Goal: Find specific page/section: Find specific page/section

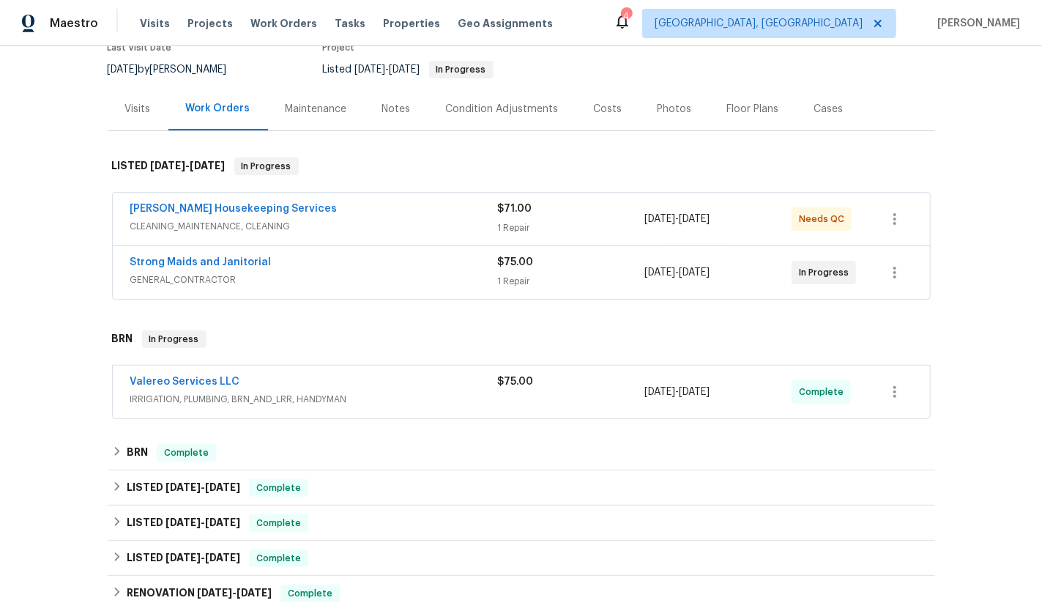
scroll to position [129, 0]
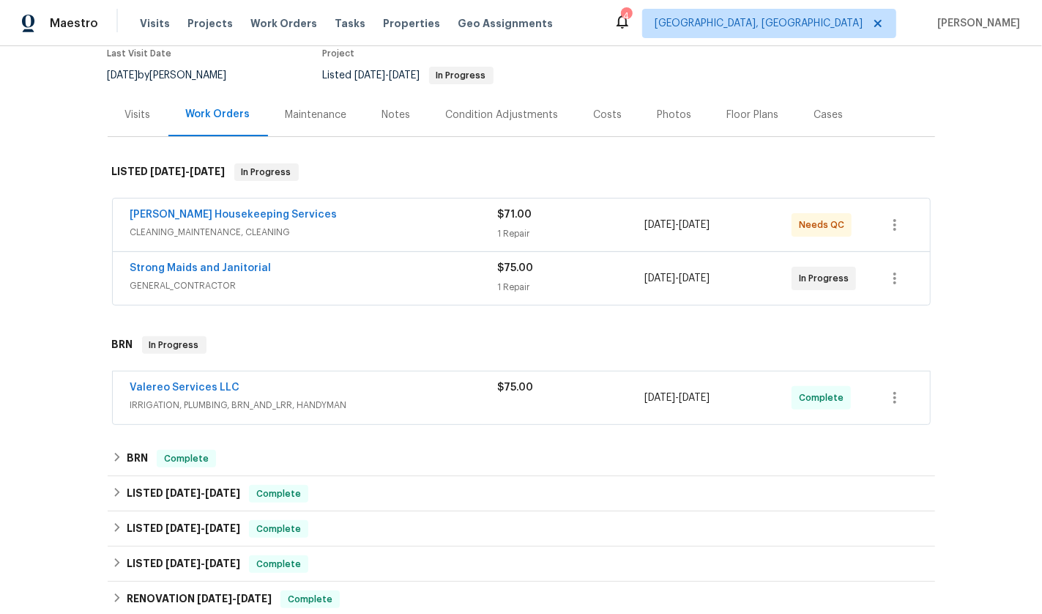
click at [141, 114] on div "Visits" at bounding box center [138, 115] width 26 height 15
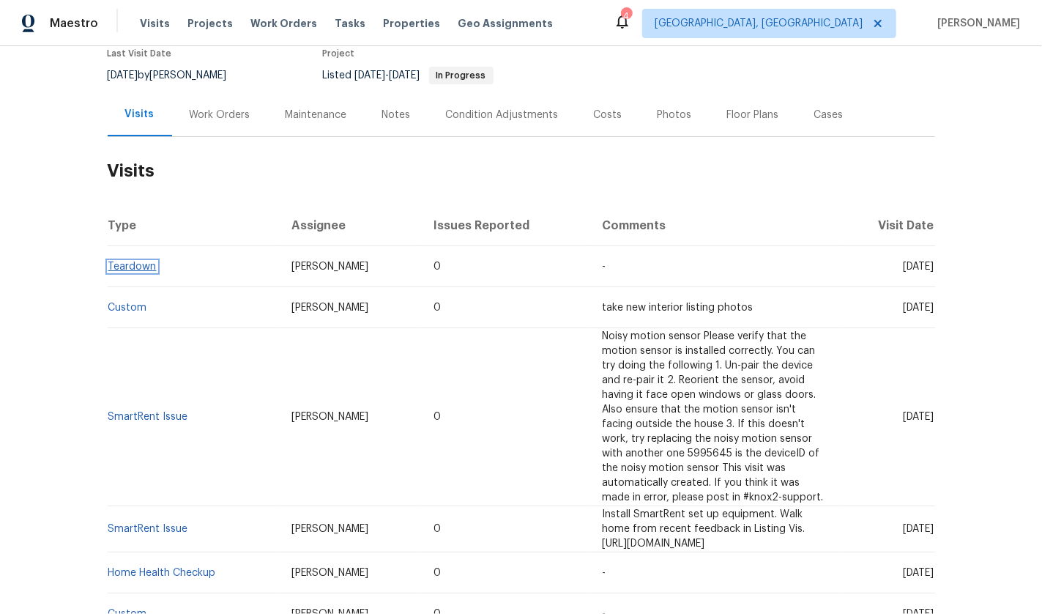
click at [127, 269] on link "Teardown" at bounding box center [132, 266] width 48 height 10
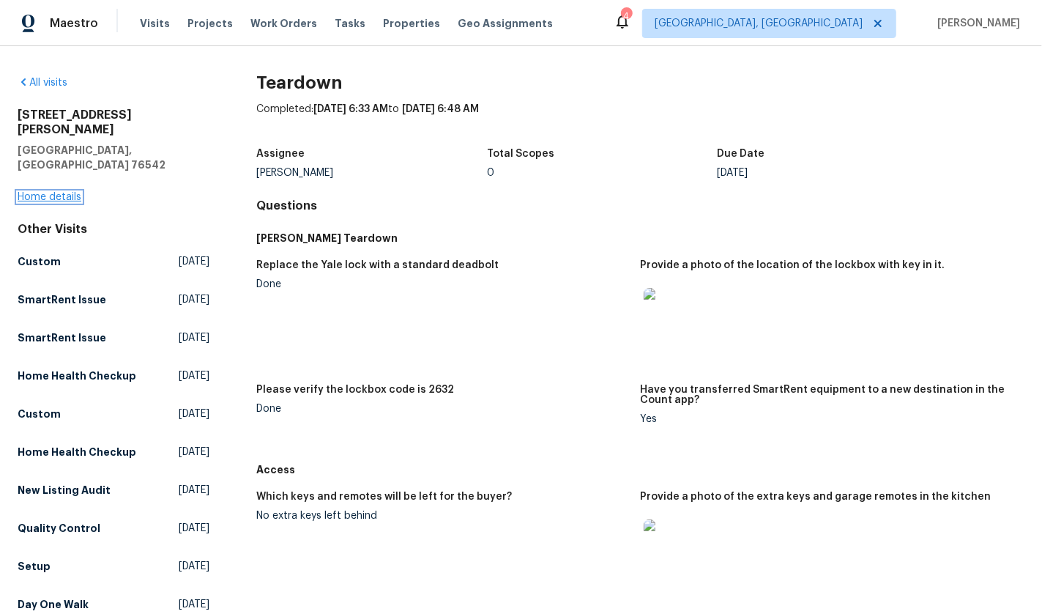
click at [38, 192] on link "Home details" at bounding box center [50, 197] width 64 height 10
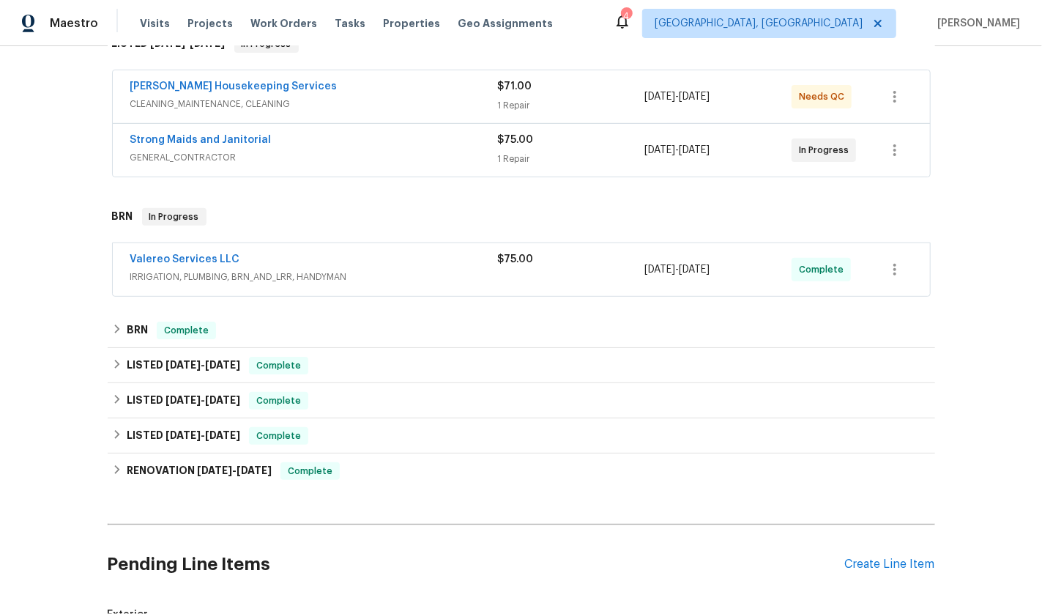
scroll to position [261, 0]
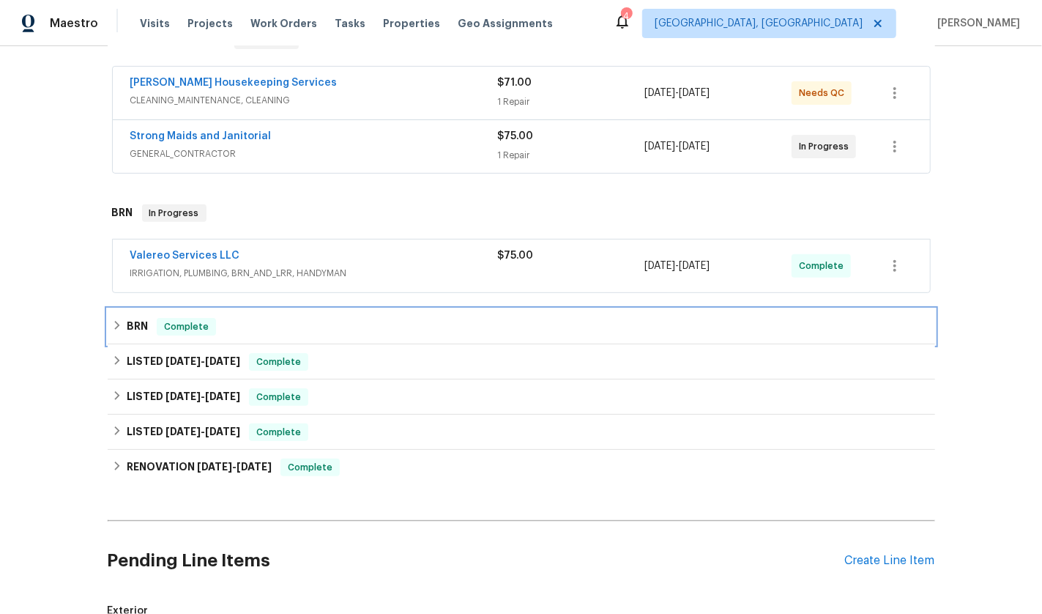
click at [113, 327] on icon at bounding box center [117, 325] width 10 height 10
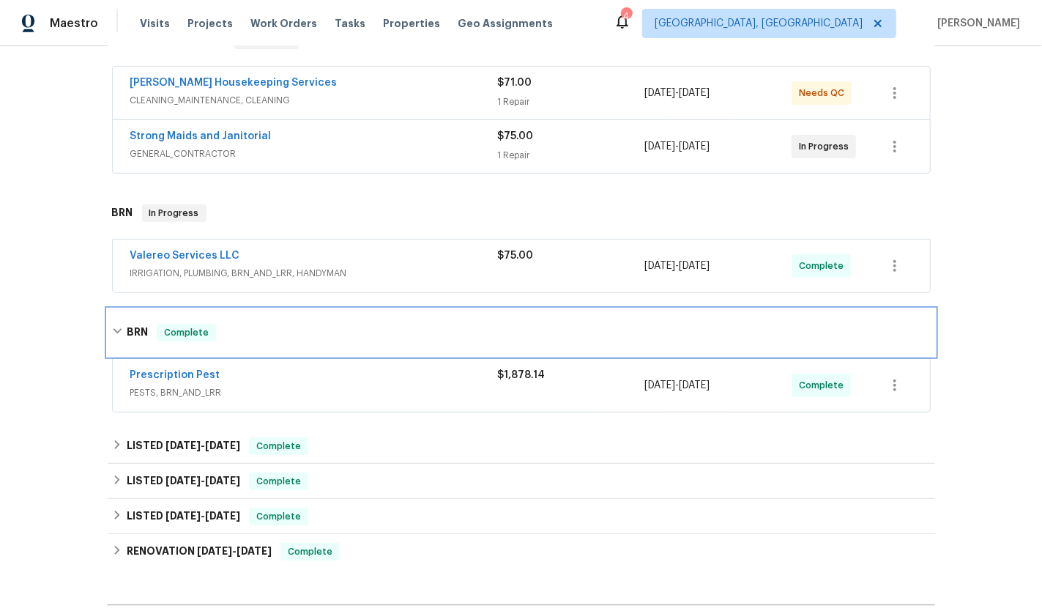
click at [113, 329] on icon at bounding box center [117, 331] width 9 height 5
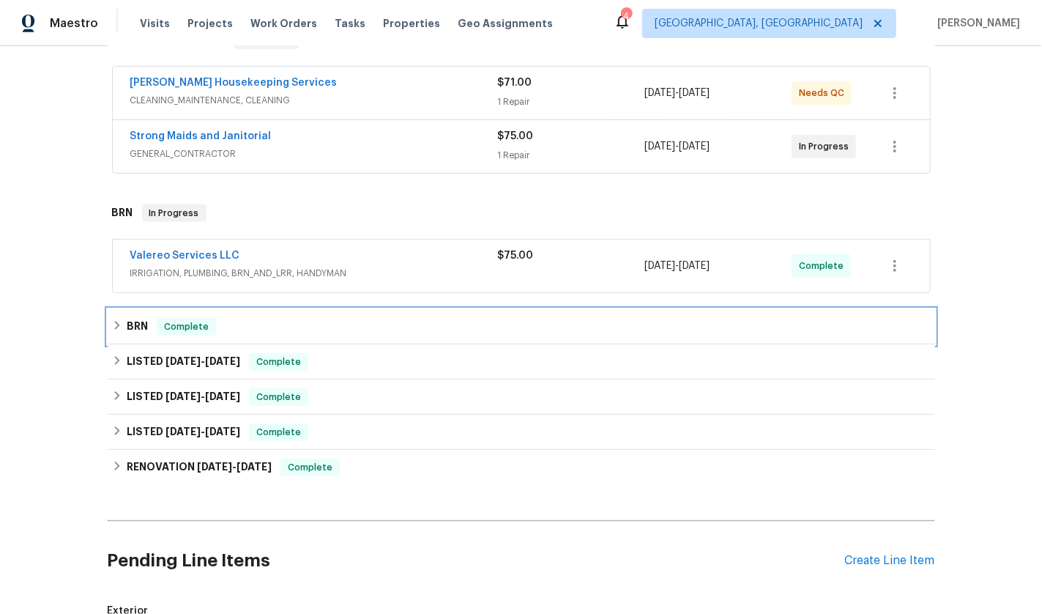
click at [113, 327] on icon at bounding box center [117, 325] width 10 height 10
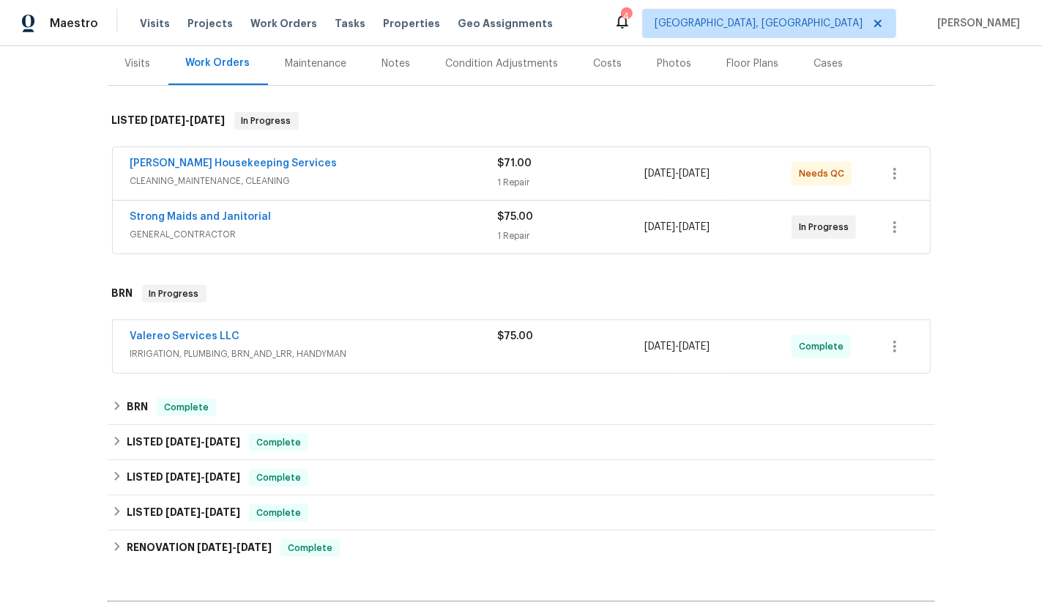
scroll to position [181, 0]
click at [351, 176] on span "CLEANING_MAINTENANCE, CLEANING" at bounding box center [314, 180] width 368 height 15
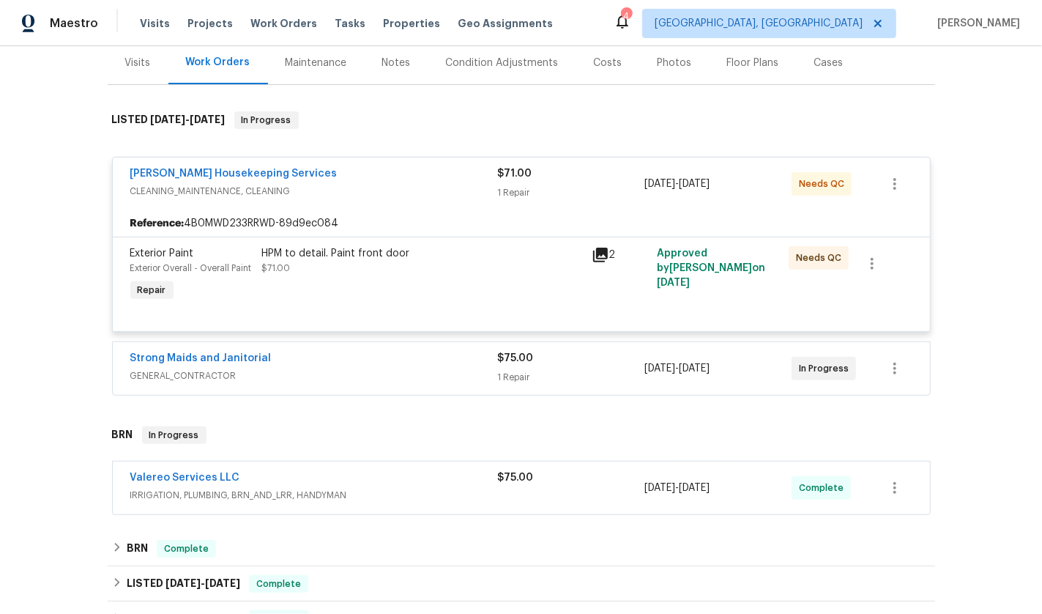
click at [351, 176] on div "[PERSON_NAME] Housekeeping Services" at bounding box center [314, 175] width 368 height 18
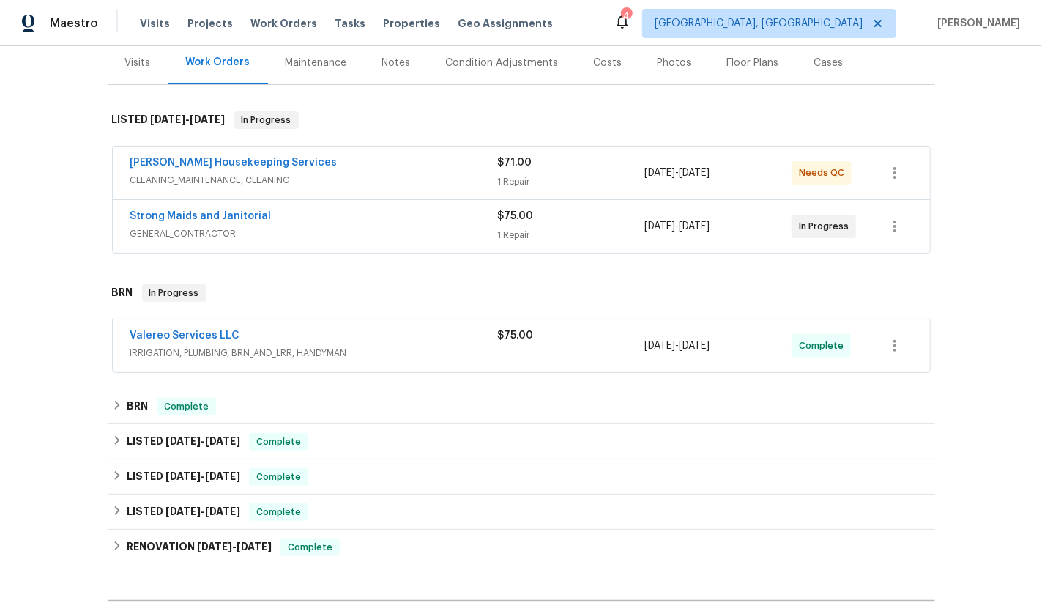
click at [343, 226] on span "GENERAL_CONTRACTOR" at bounding box center [314, 233] width 368 height 15
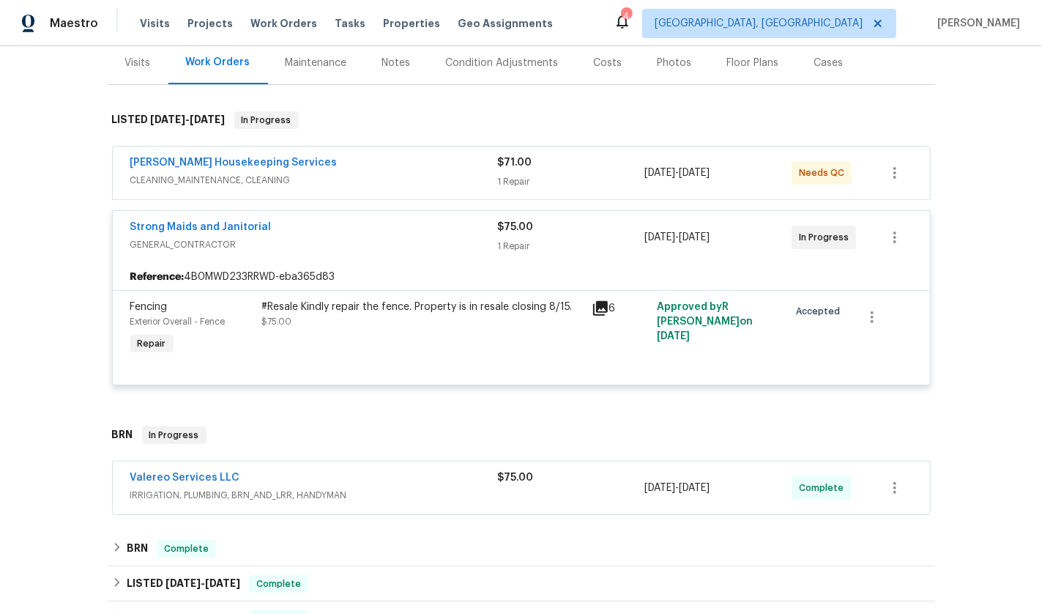
click at [334, 254] on div "Strong Maids and Janitorial GENERAL_CONTRACTOR $75.00 1 Repair 8/13/2025 - 8/15…" at bounding box center [521, 237] width 817 height 53
click at [328, 234] on div "Strong Maids and Janitorial" at bounding box center [314, 229] width 368 height 18
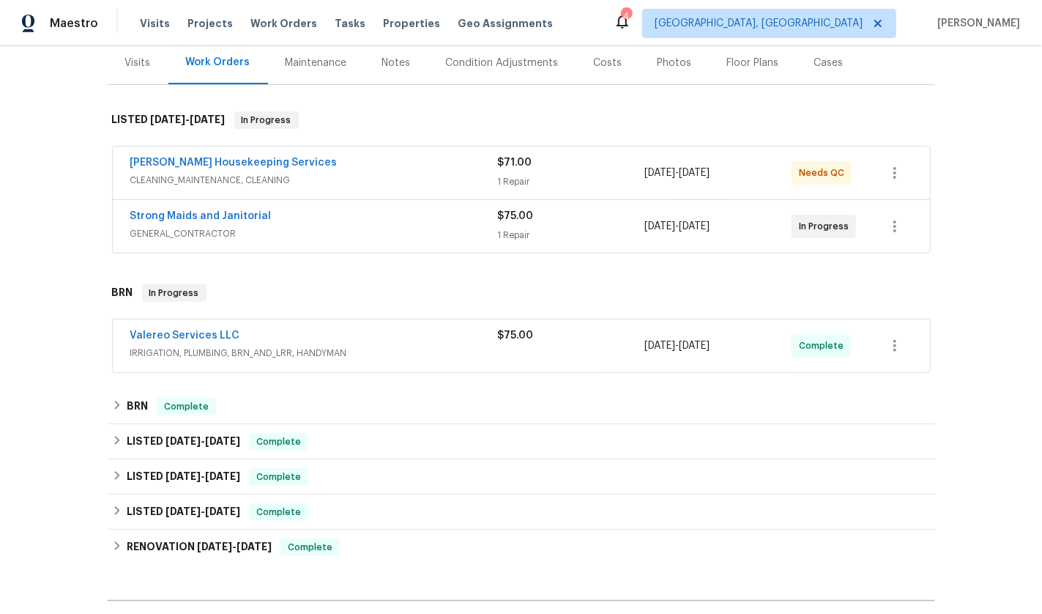
click at [343, 321] on div "Valereo Services LLC IRRIGATION, PLUMBING, BRN_AND_LRR, HANDYMAN $75.00 8/14/20…" at bounding box center [521, 345] width 817 height 53
click at [348, 346] on span "IRRIGATION, PLUMBING, BRN_AND_LRR, HANDYMAN" at bounding box center [314, 353] width 368 height 15
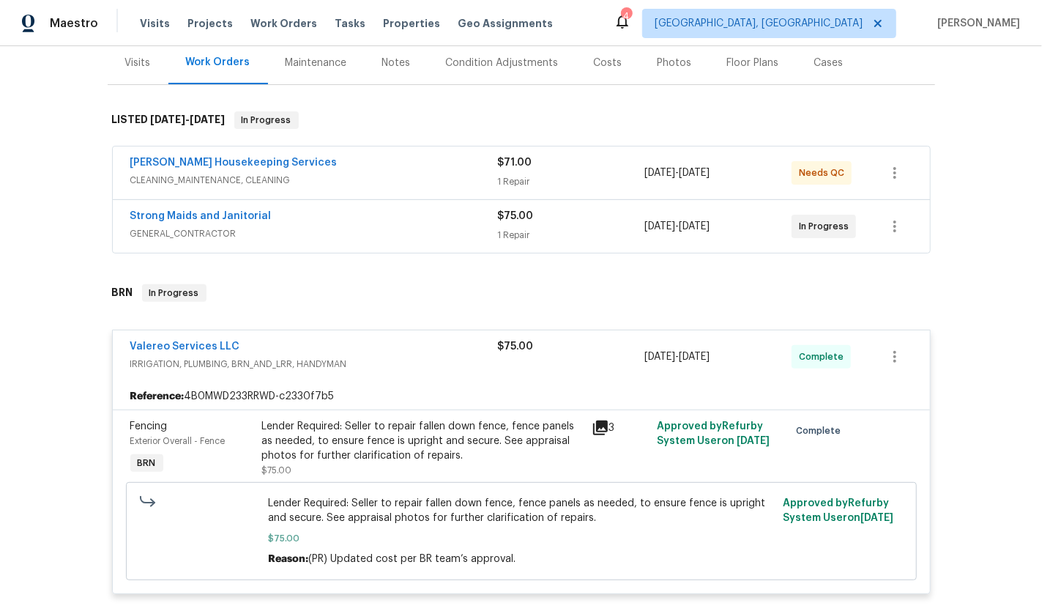
click at [348, 346] on div "Valereo Services LLC" at bounding box center [314, 348] width 368 height 18
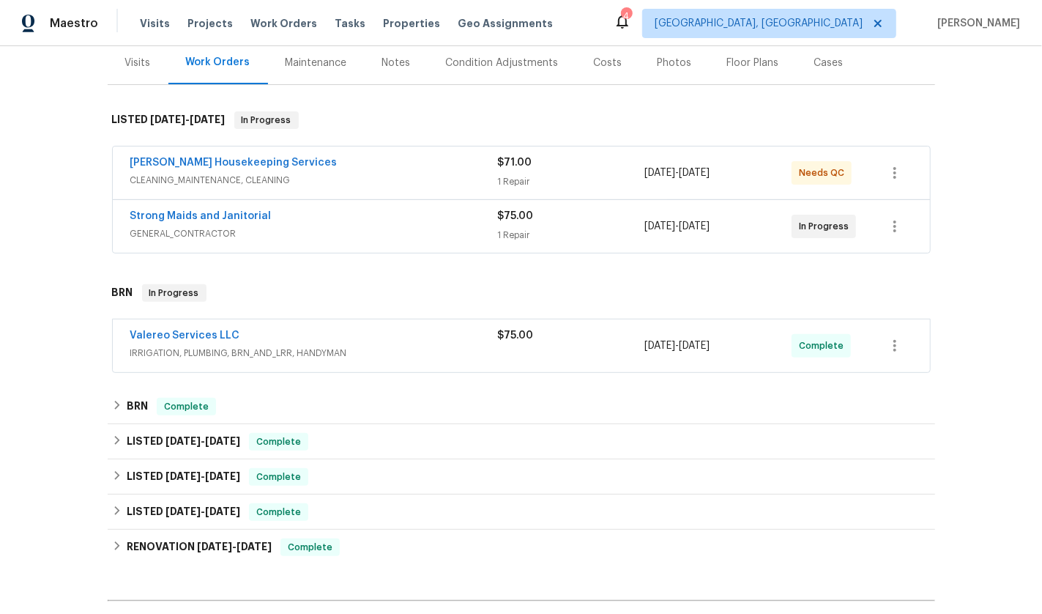
scroll to position [225, 0]
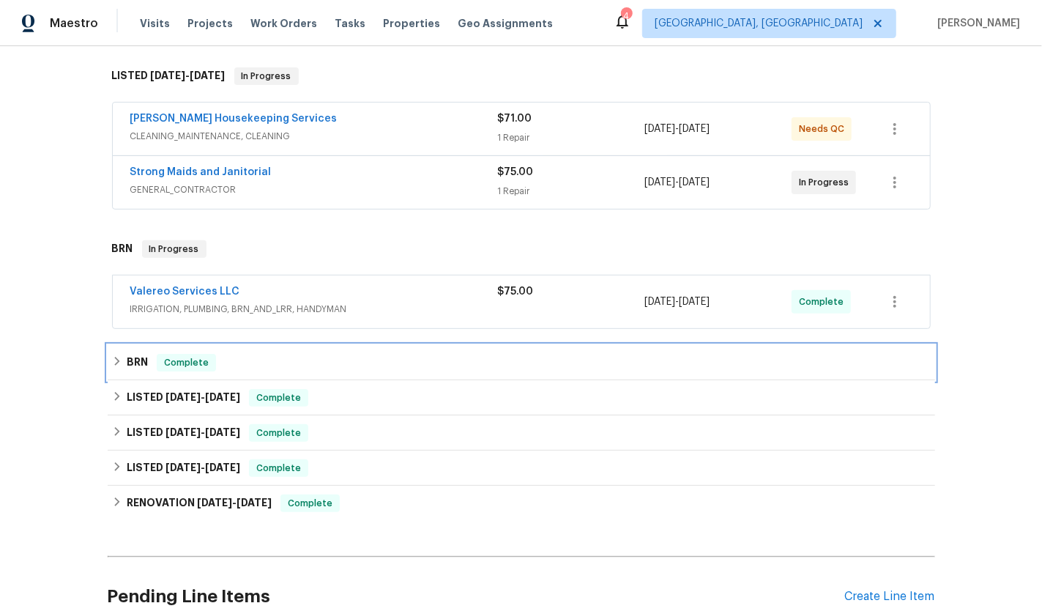
click at [318, 345] on div "BRN Complete" at bounding box center [521, 362] width 827 height 35
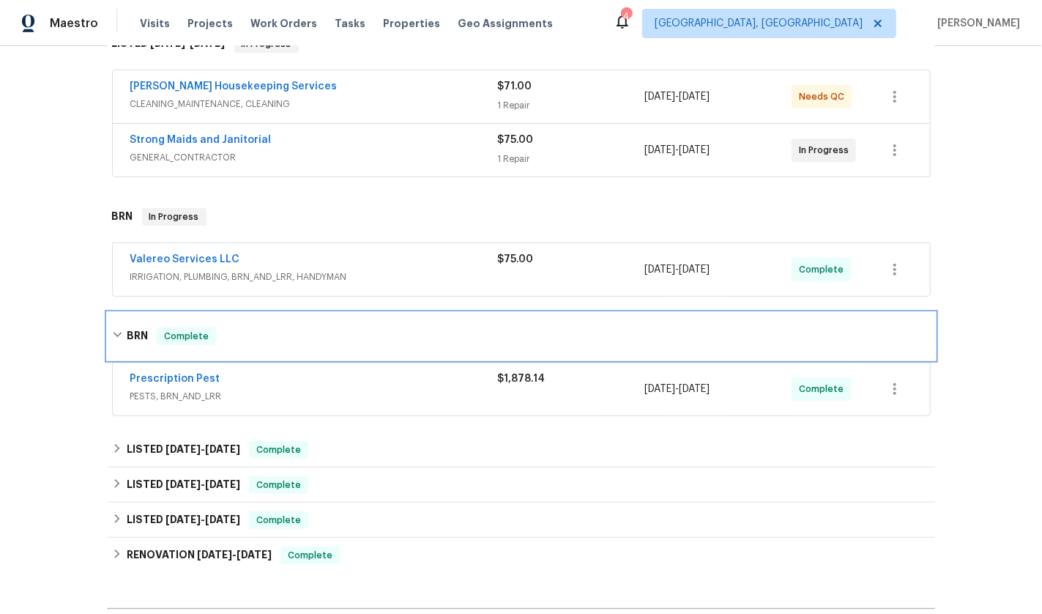
scroll to position [275, 0]
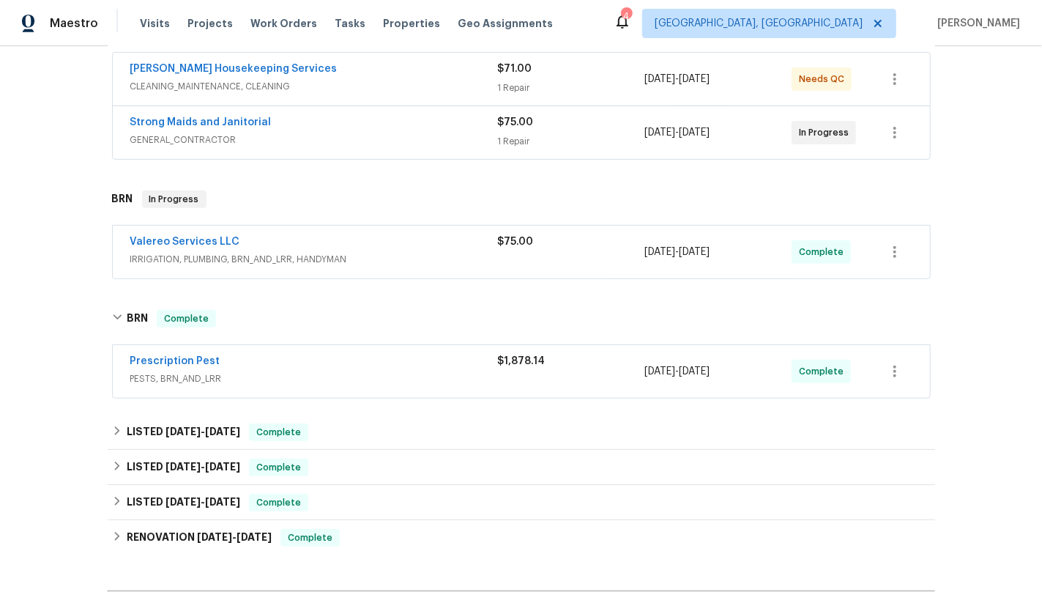
click at [299, 376] on span "PESTS, BRN_AND_LRR" at bounding box center [314, 378] width 368 height 15
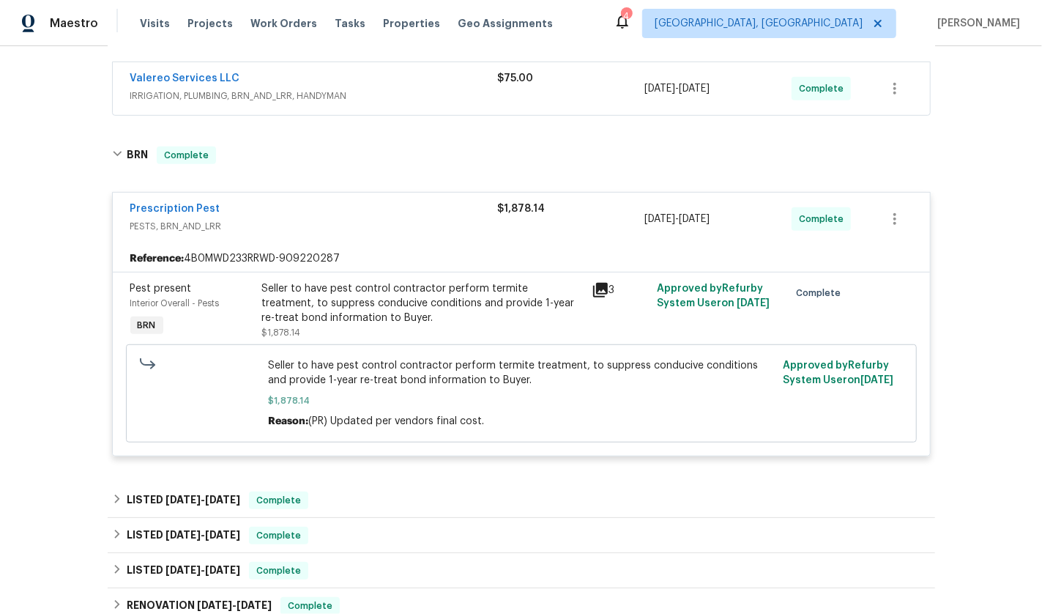
scroll to position [452, 0]
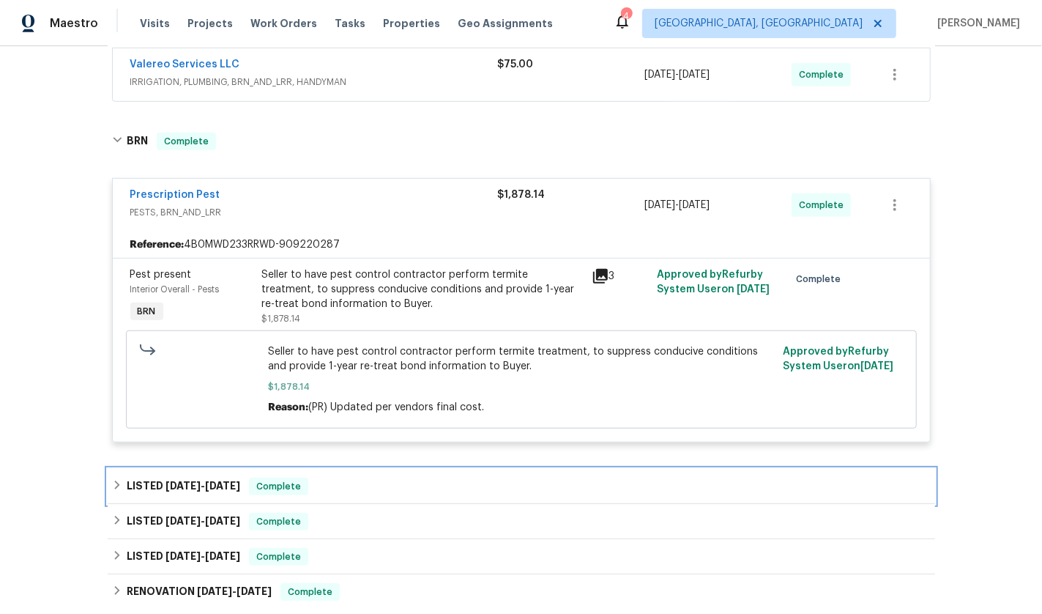
click at [113, 483] on icon at bounding box center [117, 485] width 10 height 10
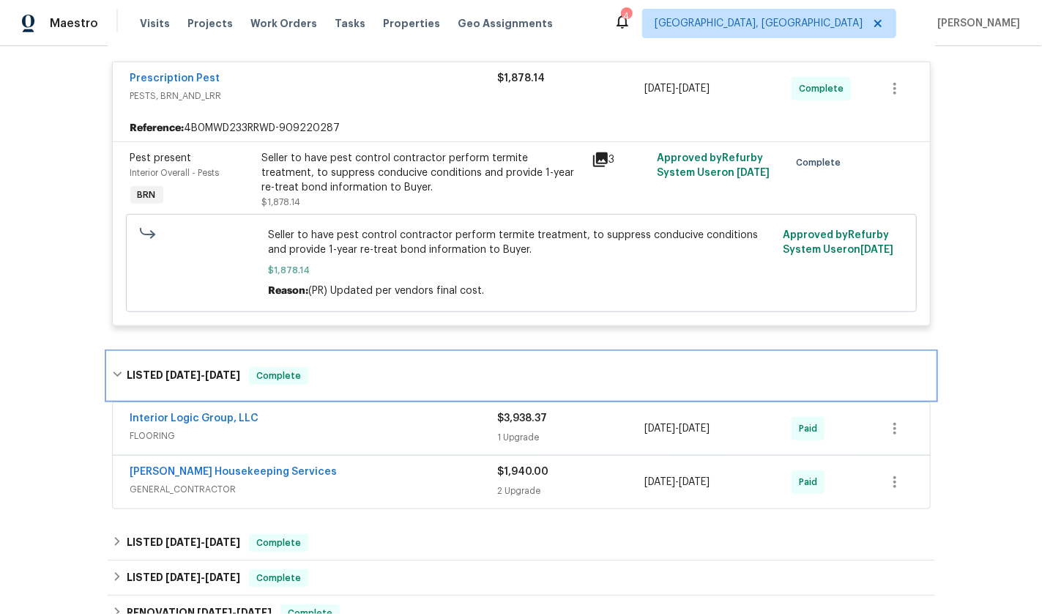
scroll to position [567, 0]
click at [112, 370] on icon at bounding box center [117, 375] width 10 height 10
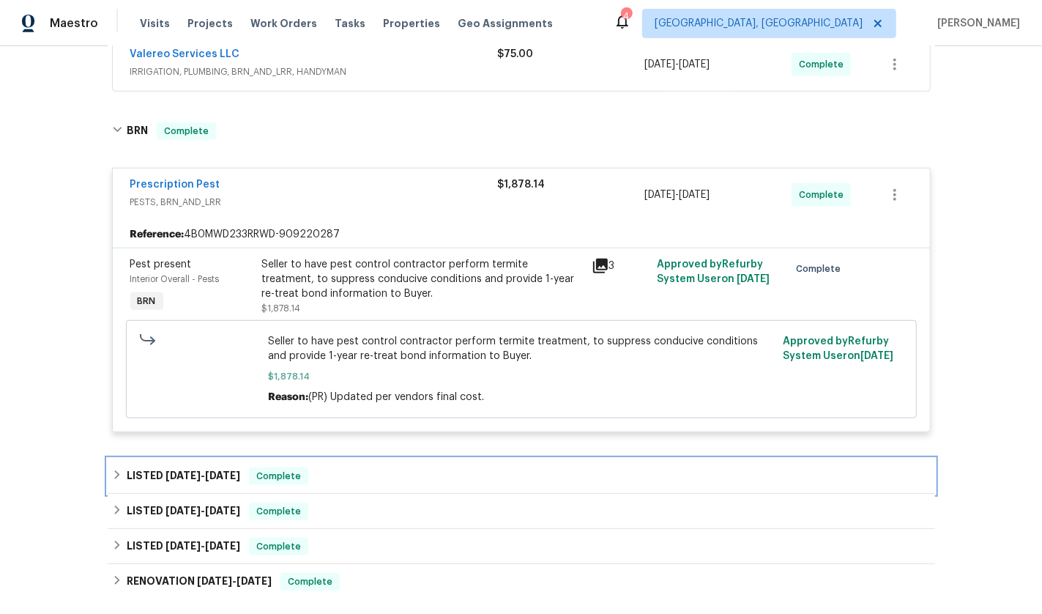
scroll to position [456, 0]
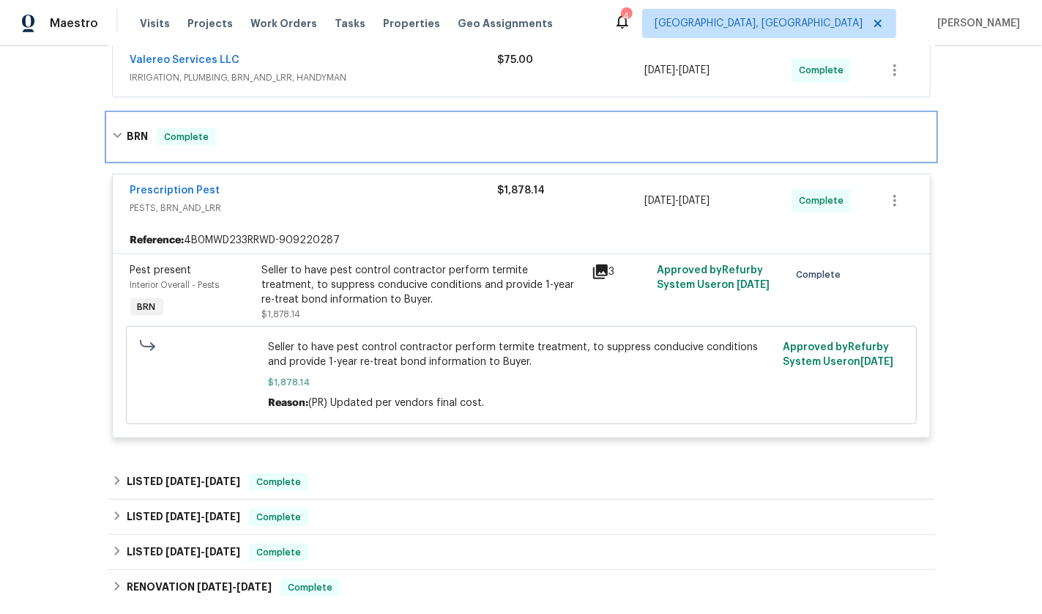
click at [116, 133] on icon at bounding box center [117, 135] width 10 height 10
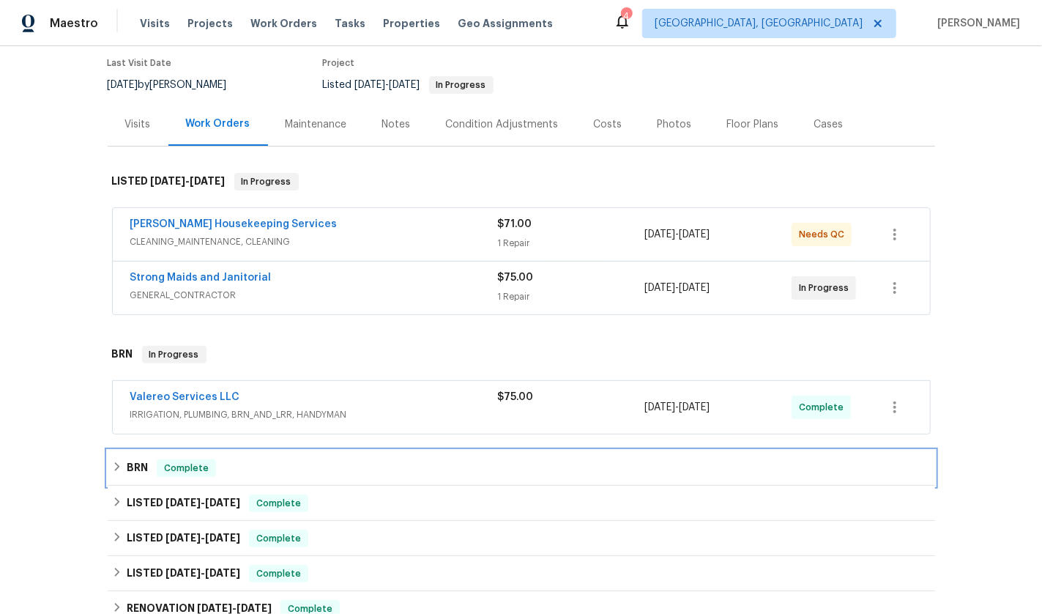
scroll to position [118, 0]
